Goal: Use online tool/utility: Utilize a website feature to perform a specific function

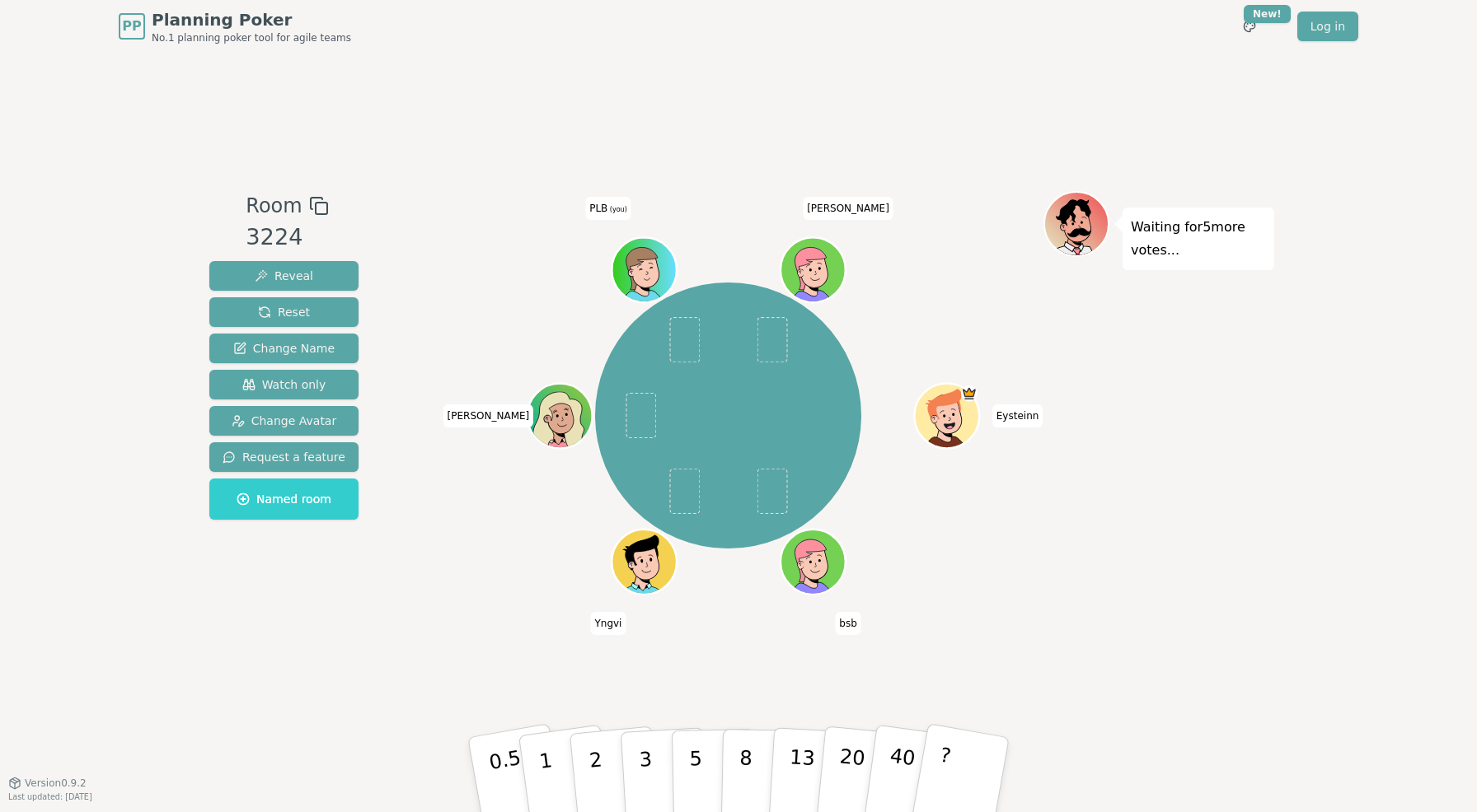
click at [1185, 439] on div "Waiting for 5 more votes..." at bounding box center [1159, 418] width 231 height 453
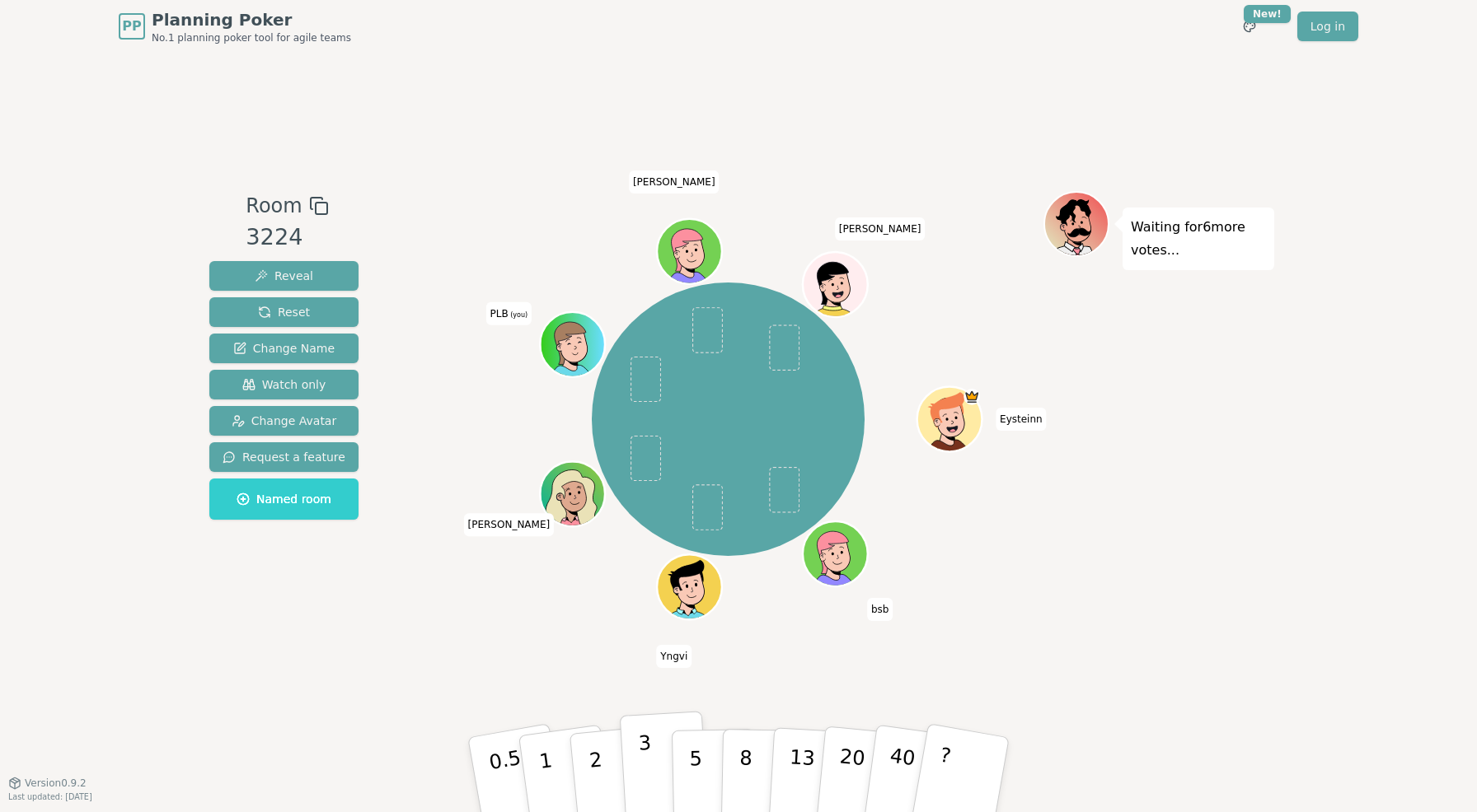
click at [647, 793] on p "3" at bounding box center [647, 776] width 18 height 89
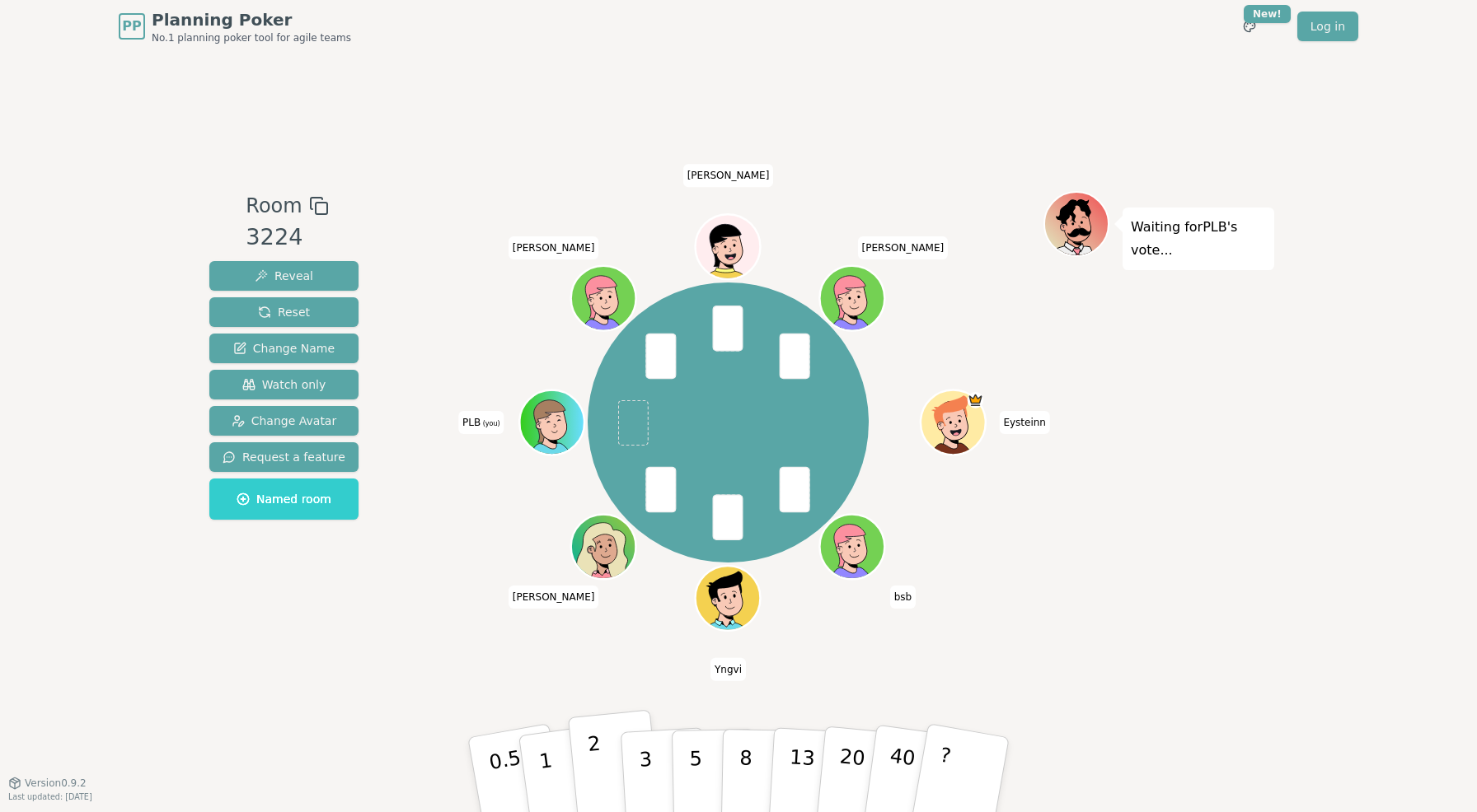
click at [613, 770] on button "2" at bounding box center [615, 775] width 94 height 131
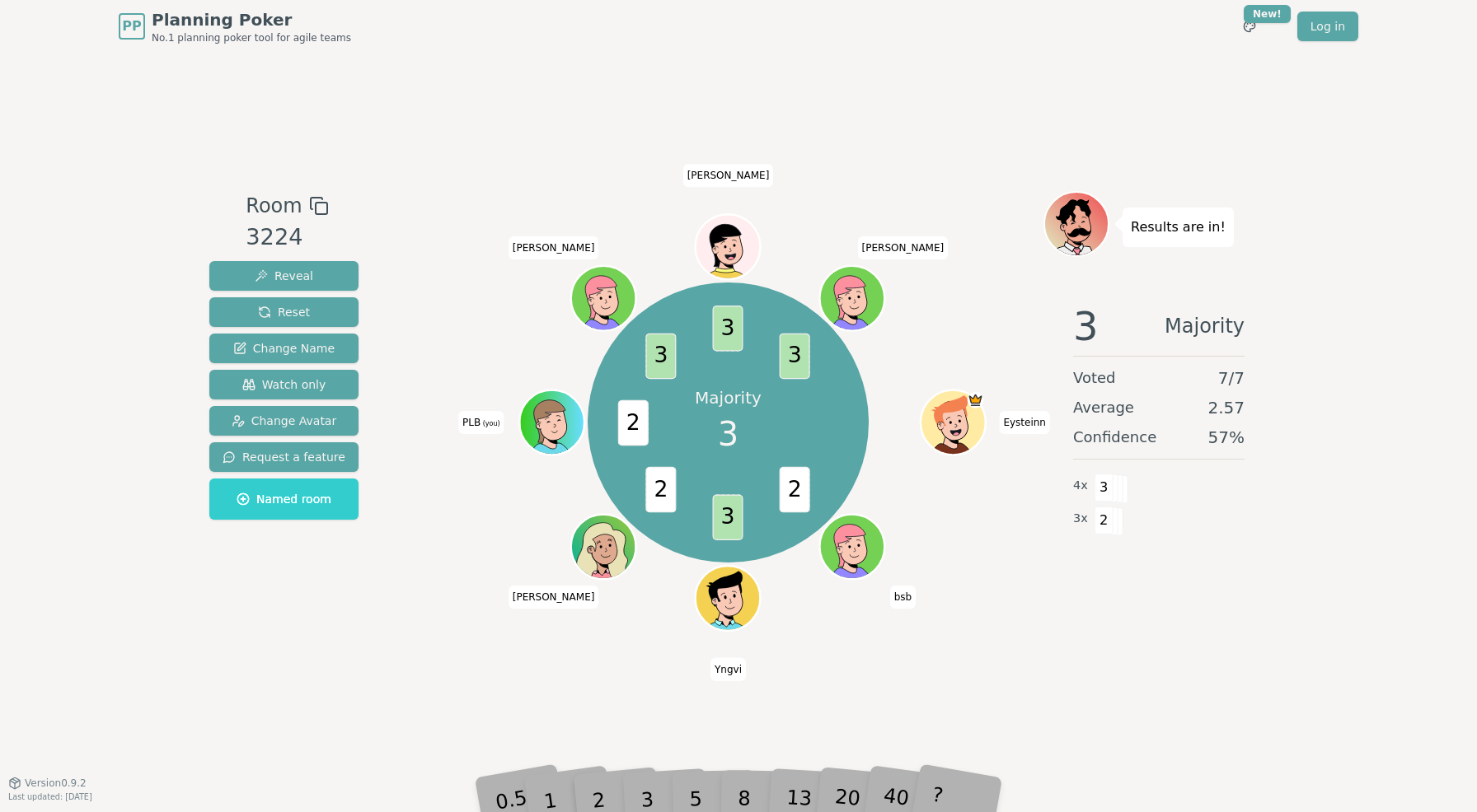
click at [260, 591] on div "Room 3224 Reveal Reset Change Name Watch only Change Avatar Request a feature N…" at bounding box center [284, 418] width 163 height 453
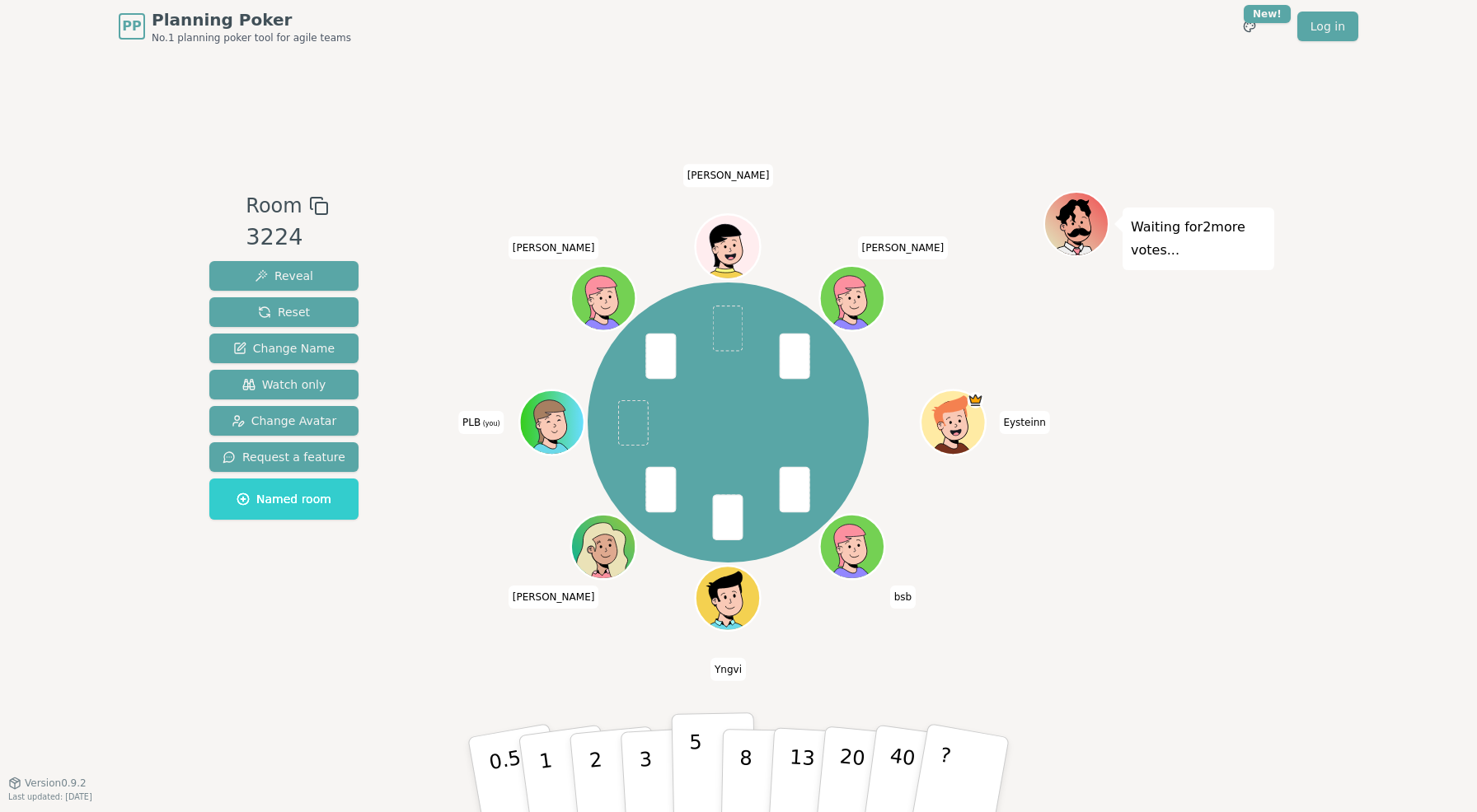
click at [707, 785] on button "5" at bounding box center [714, 775] width 85 height 125
click at [632, 777] on button "3" at bounding box center [665, 775] width 89 height 129
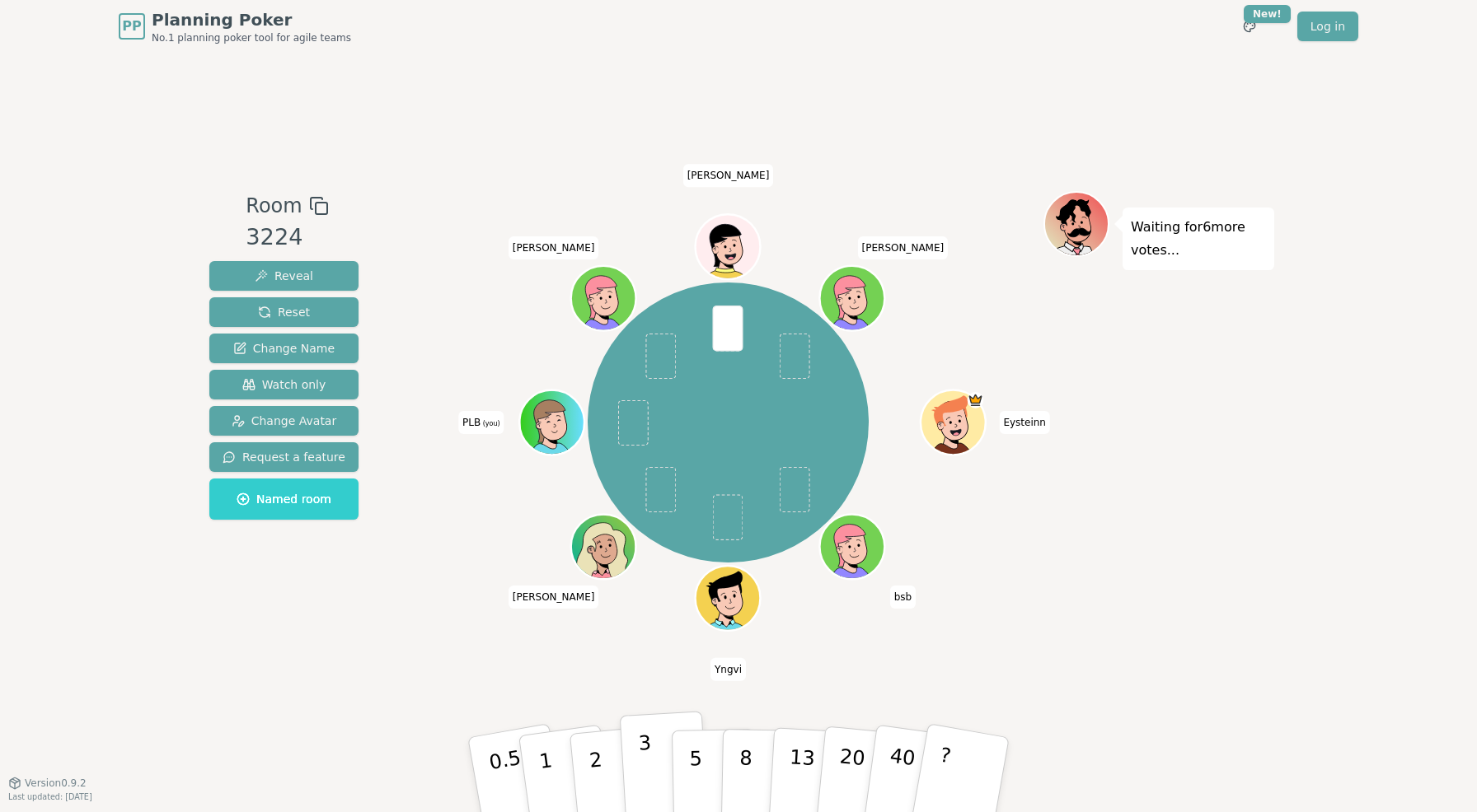
click at [658, 765] on button "3" at bounding box center [665, 775] width 89 height 129
click at [557, 798] on button "1" at bounding box center [565, 774] width 98 height 133
click at [526, 746] on button "1" at bounding box center [565, 774] width 98 height 133
click at [659, 790] on button "3" at bounding box center [665, 775] width 89 height 129
click at [712, 783] on button "5" at bounding box center [714, 775] width 85 height 125
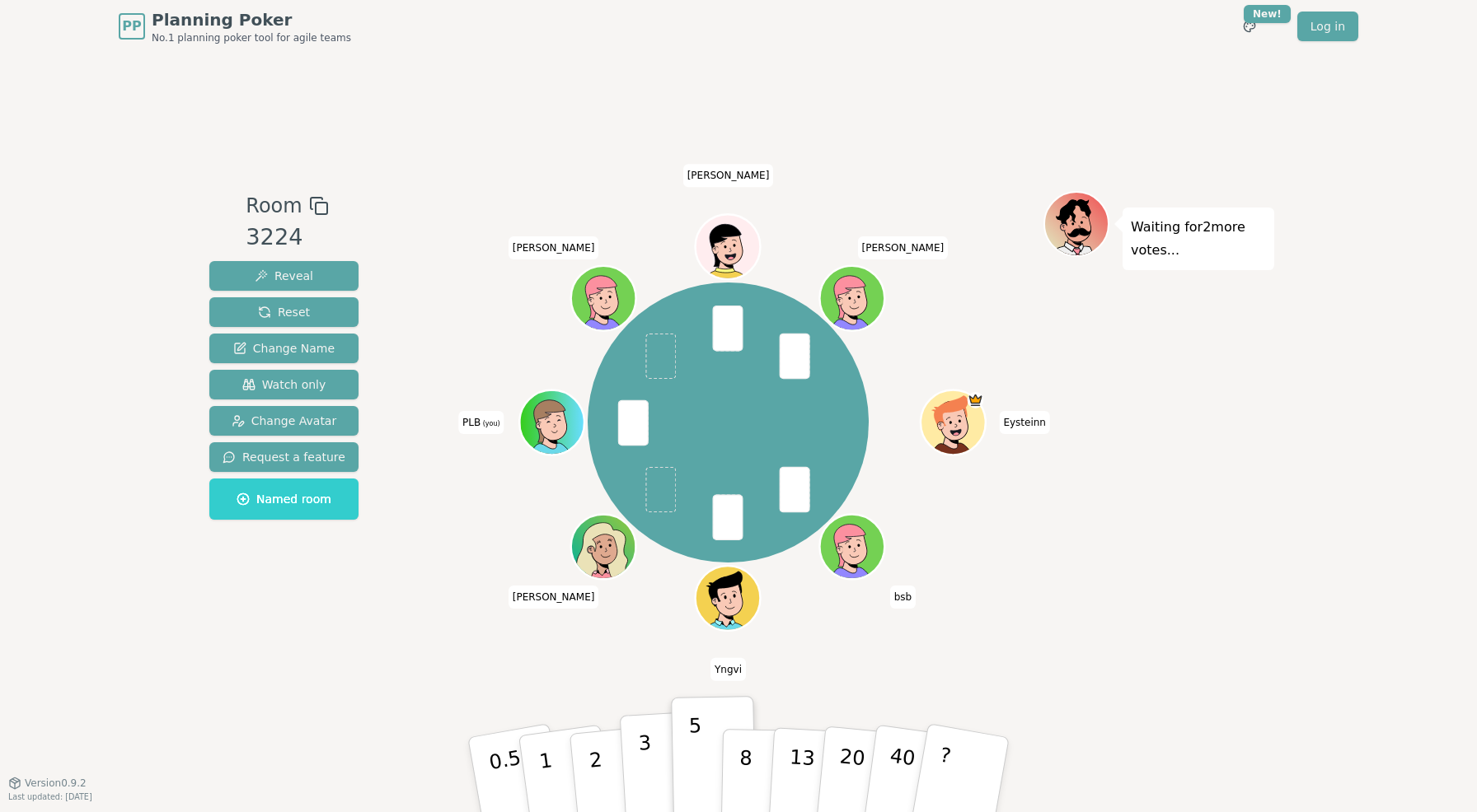
click at [655, 763] on button "3" at bounding box center [665, 775] width 89 height 129
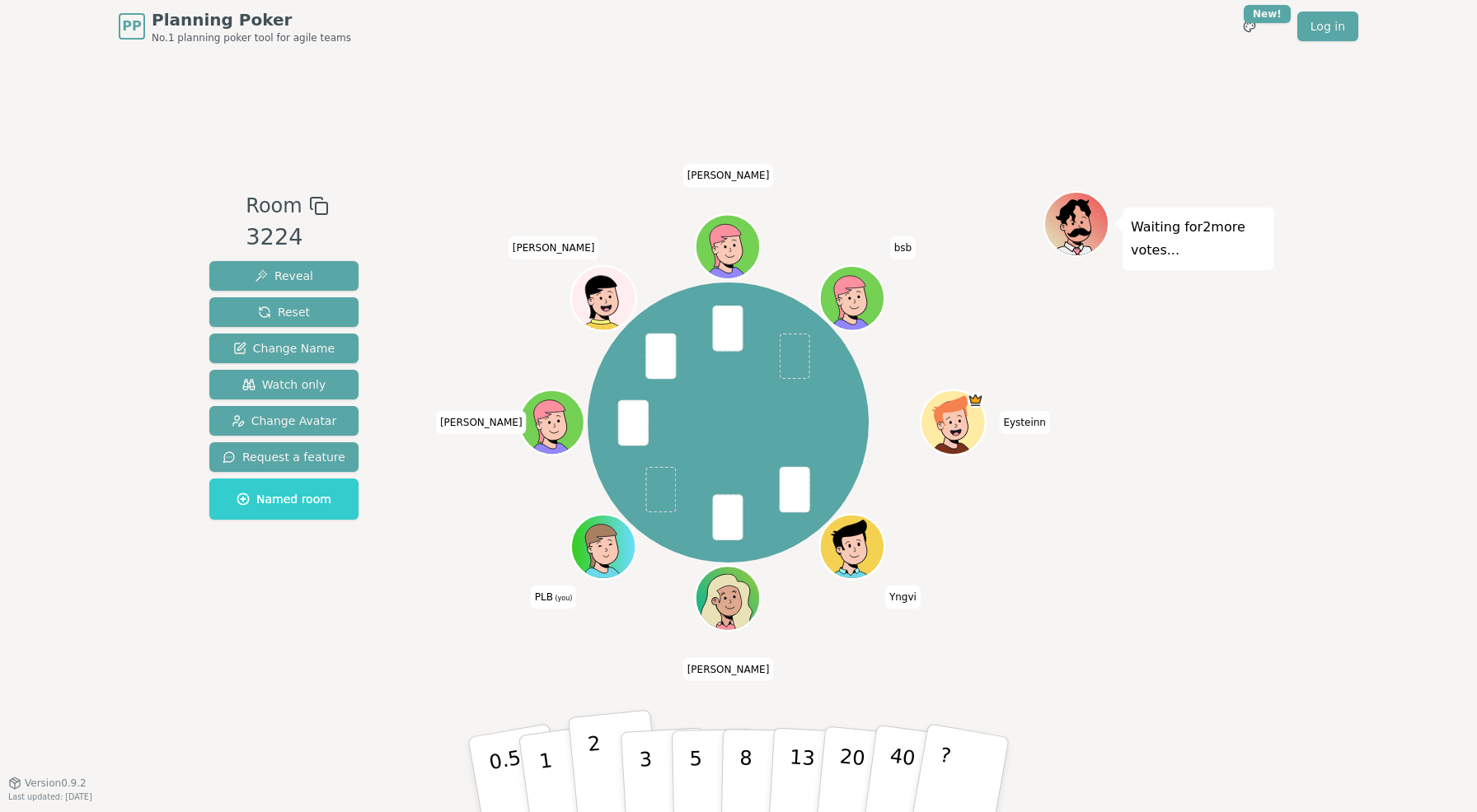
click at [620, 767] on button "2" at bounding box center [615, 775] width 94 height 131
